Goal: Task Accomplishment & Management: Manage account settings

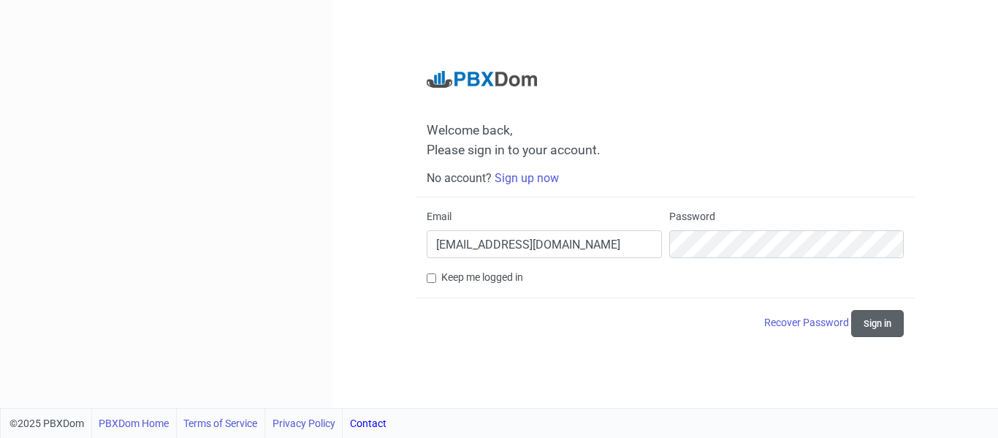
click at [878, 326] on button "Sign in" at bounding box center [877, 323] width 53 height 27
drag, startPoint x: 651, startPoint y: 300, endPoint x: 688, endPoint y: 268, distance: 48.7
click at [651, 299] on form "Email [EMAIL_ADDRESS][DOMAIN_NAME] Password Keep me logged in Recover Password …" at bounding box center [665, 272] width 477 height 127
click at [882, 325] on button "Sign in" at bounding box center [877, 323] width 53 height 27
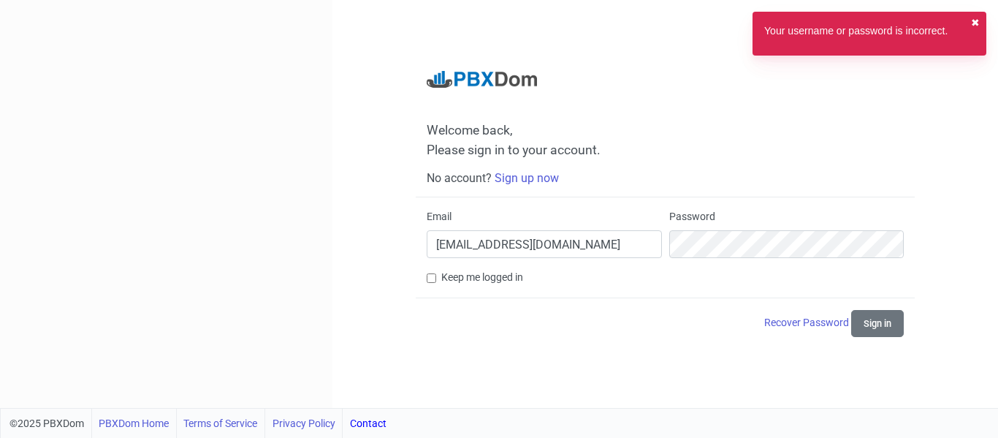
click at [976, 21] on button "✖︎" at bounding box center [975, 22] width 9 height 15
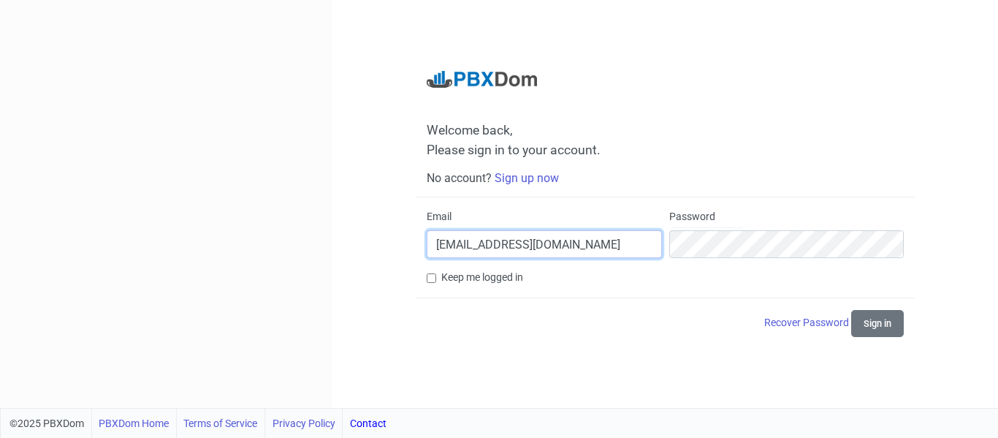
click at [643, 249] on input "[EMAIL_ADDRESS][DOMAIN_NAME]" at bounding box center [544, 244] width 235 height 28
drag, startPoint x: 621, startPoint y: 255, endPoint x: 323, endPoint y: 262, distance: 298.2
click at [323, 262] on div "Welcome back, Please sign in to your account. No account? Sign up now Email [EM…" at bounding box center [499, 204] width 998 height 408
type input "s"
type input "[EMAIL_ADDRESS][DOMAIN_NAME]"
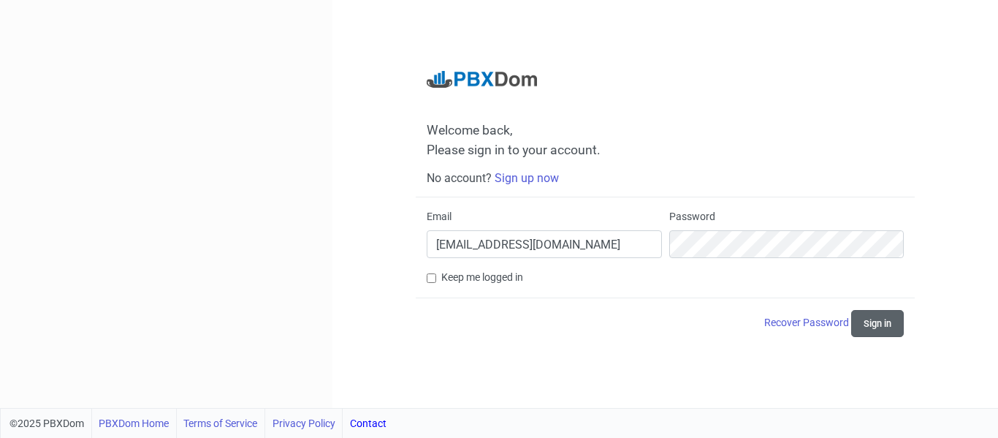
click at [874, 316] on button "Sign in" at bounding box center [877, 323] width 53 height 27
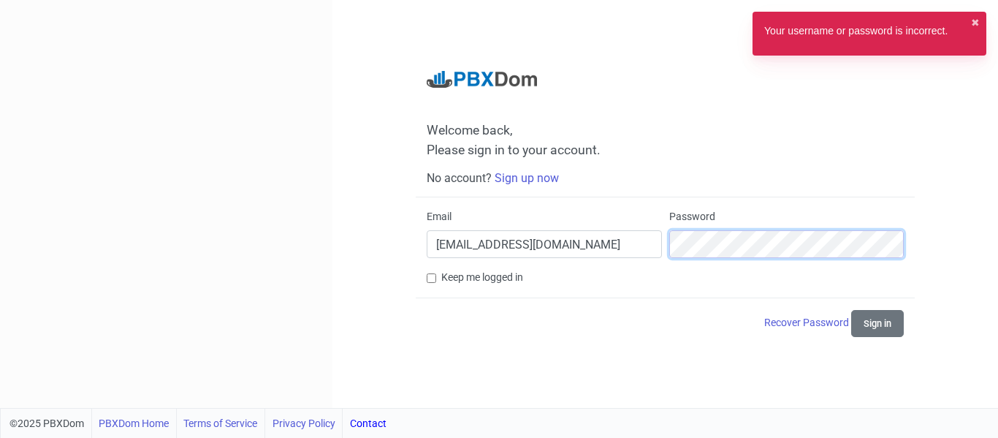
click at [580, 231] on div "Email [EMAIL_ADDRESS][DOMAIN_NAME] Password" at bounding box center [665, 239] width 485 height 61
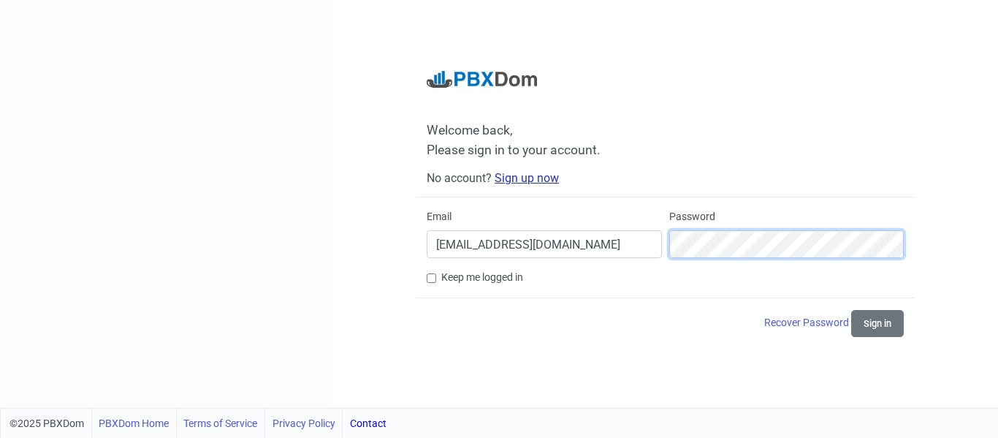
click at [851, 310] on button "Sign in" at bounding box center [877, 323] width 53 height 27
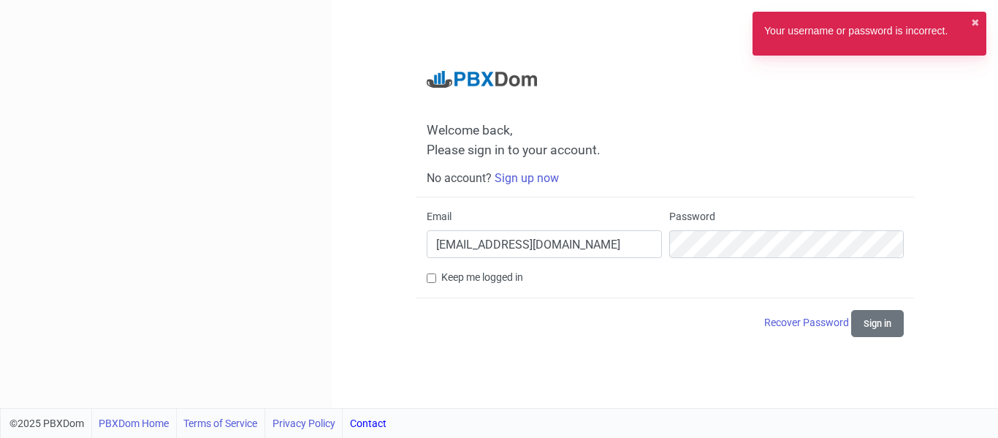
click at [938, 200] on div "Welcome back, Please sign in to your account. No account? Sign up now Email [EM…" at bounding box center [666, 204] width 666 height 408
